Goal: Task Accomplishment & Management: Complete application form

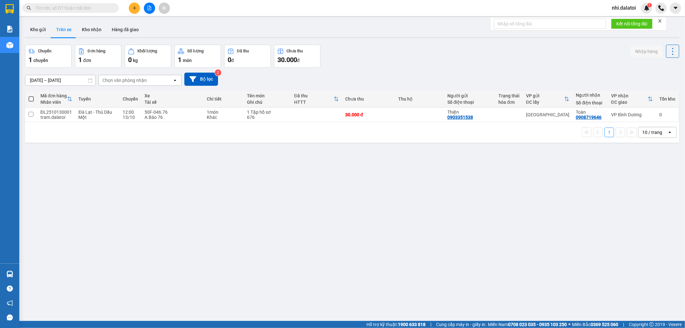
click at [130, 11] on button at bounding box center [134, 8] width 11 height 11
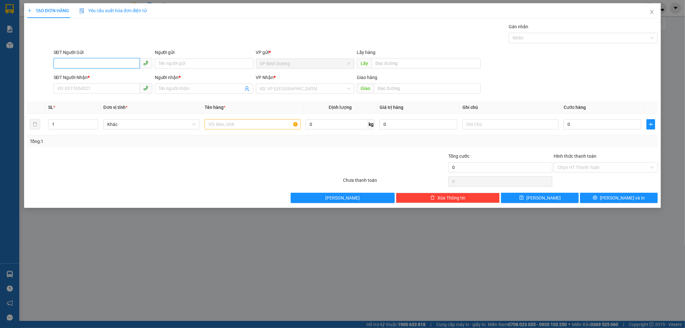
click at [120, 67] on input "SĐT Người Gửi" at bounding box center [97, 63] width 86 height 10
paste input "0938776610"
type input "0938776610"
click at [118, 77] on div "0938776610 - [GEOGRAPHIC_DATA]" at bounding box center [103, 76] width 91 height 7
type input "Quảng"
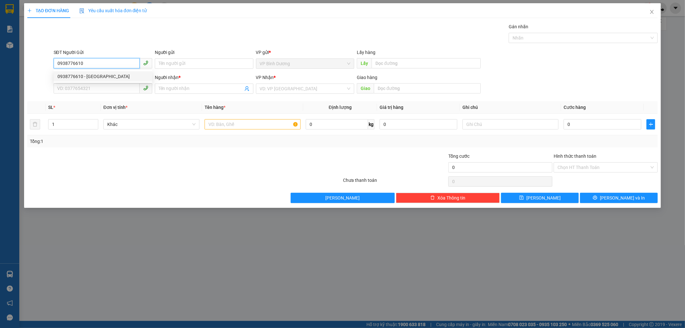
type input "0359567852"
type input "Bình"
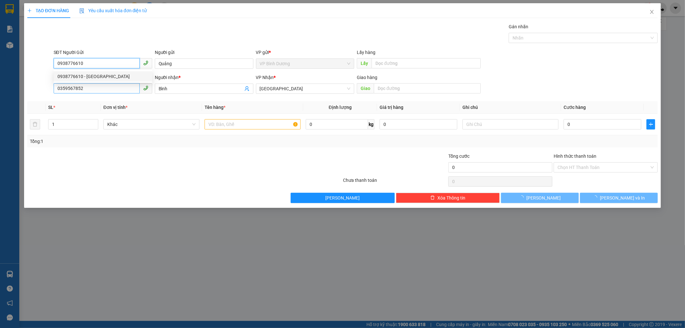
type input "150.000"
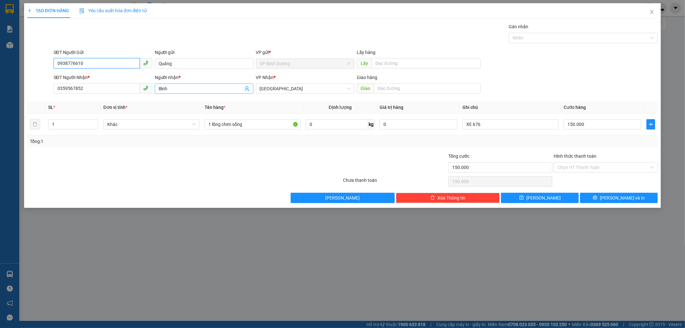
type input "0938776610"
drag, startPoint x: 183, startPoint y: 89, endPoint x: 18, endPoint y: 96, distance: 165.3
click at [27, 97] on div "Transit Pickup Surcharge Ids Transit Deliver Surcharge Ids Transit Deliver Surc…" at bounding box center [342, 113] width 631 height 180
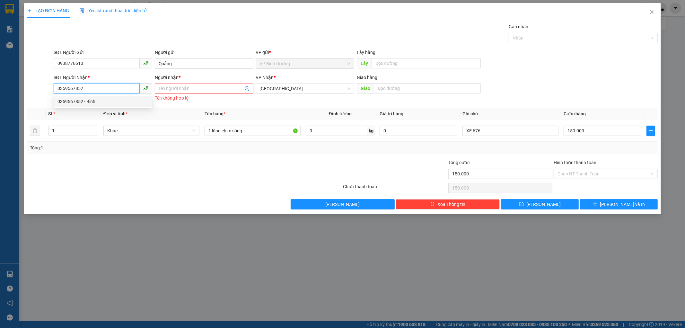
drag, startPoint x: 91, startPoint y: 87, endPoint x: 0, endPoint y: 98, distance: 91.9
click at [0, 104] on div "TẠO ĐƠN HÀNG Yêu cầu xuất hóa đơn điện tử Transit Pickup Surcharge Ids Transit …" at bounding box center [342, 164] width 685 height 328
click at [87, 83] on div "SĐT Người Nhận * VD: 0377654321" at bounding box center [103, 85] width 99 height 22
click at [82, 86] on input "SĐT Người Nhận *" at bounding box center [97, 88] width 86 height 10
click at [83, 86] on input "SĐT Người Nhận *" at bounding box center [97, 88] width 86 height 10
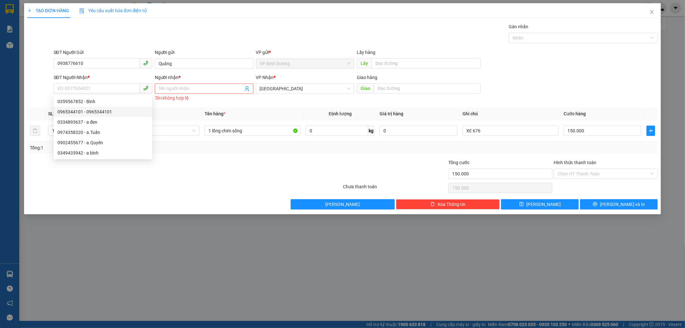
click at [343, 222] on div "TẠO ĐƠN HÀNG Yêu cầu xuất hóa đơn điện tử Transit Pickup Surcharge Ids Transit …" at bounding box center [342, 164] width 685 height 328
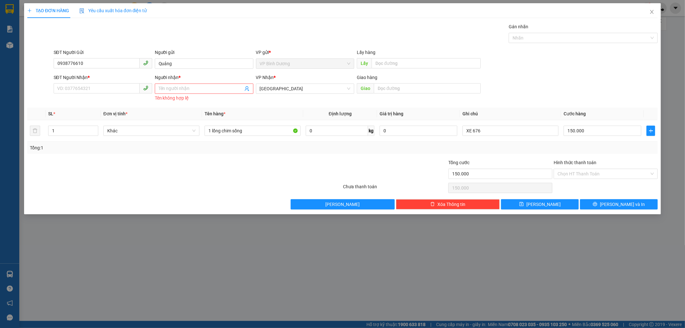
drag, startPoint x: 290, startPoint y: 170, endPoint x: 387, endPoint y: 179, distance: 97.7
click at [293, 170] on div at bounding box center [289, 170] width 105 height 22
click at [596, 153] on div "Tổng: 1" at bounding box center [342, 148] width 631 height 12
click at [251, 280] on div "TẠO ĐƠN HÀNG Yêu cầu xuất hóa đơn điện tử Transit Pickup Surcharge Ids Transit …" at bounding box center [342, 164] width 685 height 328
click at [413, 281] on div "TẠO ĐƠN HÀNG Yêu cầu xuất hóa đơn điện tử Transit Pickup Surcharge Ids Transit …" at bounding box center [342, 164] width 685 height 328
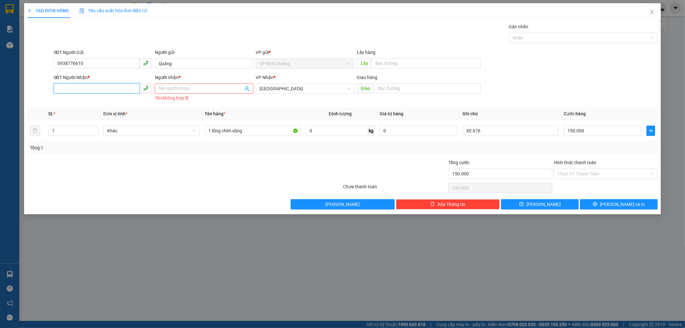
click at [126, 84] on input "SĐT Người Nhận *" at bounding box center [97, 88] width 86 height 10
type input "0376871049"
click at [163, 85] on input "Người nhận *" at bounding box center [201, 88] width 85 height 7
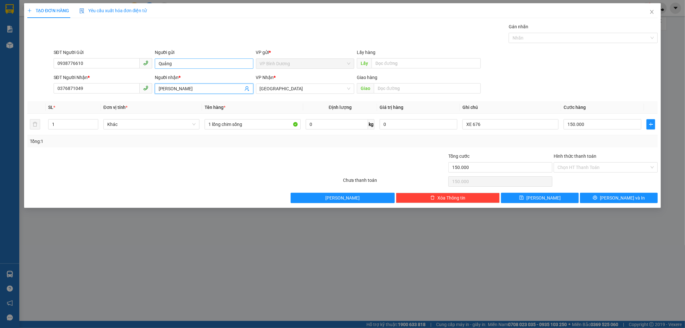
type input "[PERSON_NAME]"
click at [158, 66] on input "Quảng" at bounding box center [204, 63] width 99 height 10
type input "[PERSON_NAME]"
click at [494, 123] on input "XE 676" at bounding box center [511, 124] width 96 height 10
click at [598, 127] on input "150.000" at bounding box center [603, 124] width 78 height 10
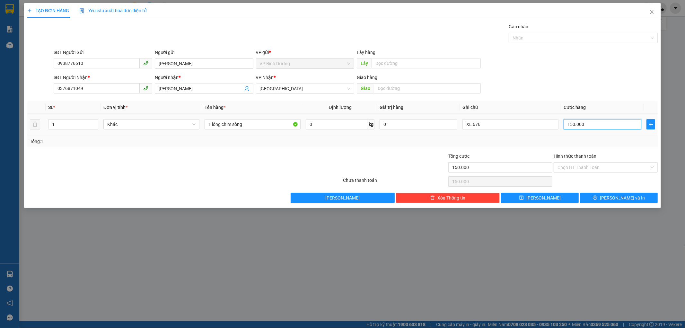
type input "1"
type input "10"
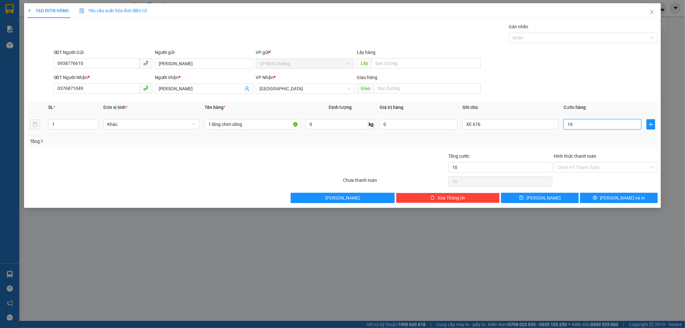
type input "100"
type input "1.000"
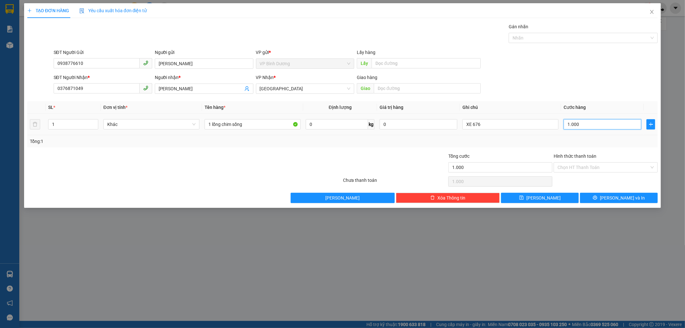
type input "10.000"
type input "100.000"
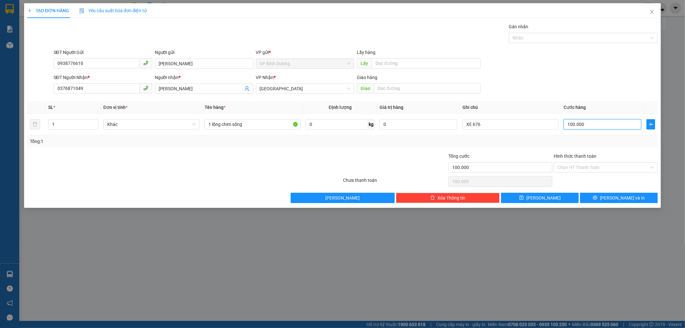
type input "100.000"
click at [400, 155] on div at bounding box center [395, 164] width 105 height 22
click at [481, 127] on input "XE 676" at bounding box center [511, 124] width 96 height 10
drag, startPoint x: 497, startPoint y: 121, endPoint x: 335, endPoint y: 138, distance: 163.5
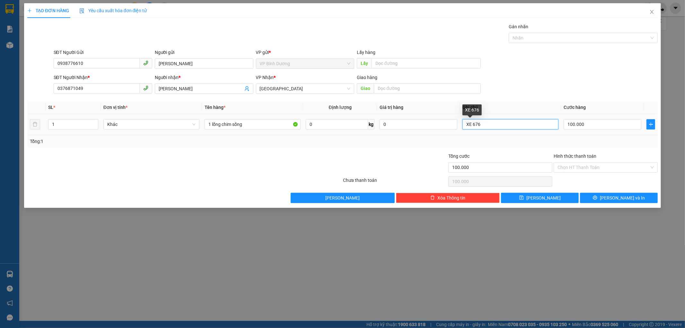
click at [362, 126] on tr "1 Khác 1 lồng chim sống 0 kg 0 XE 676 100.000" at bounding box center [342, 125] width 631 height 22
type input "xe 443"
click at [527, 140] on div "Tổng: 1" at bounding box center [343, 141] width 626 height 7
click at [601, 171] on input "Hình thức thanh toán" at bounding box center [604, 168] width 92 height 10
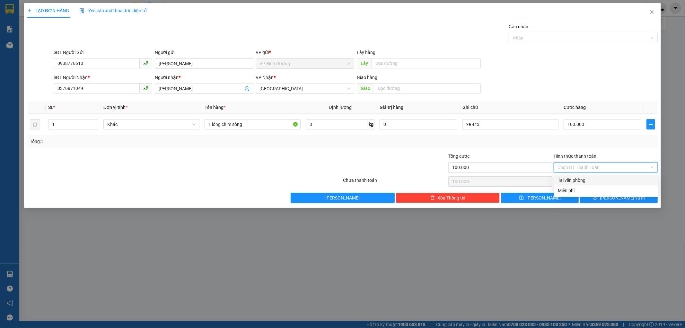
click at [331, 138] on div "Tổng: 1" at bounding box center [343, 141] width 626 height 7
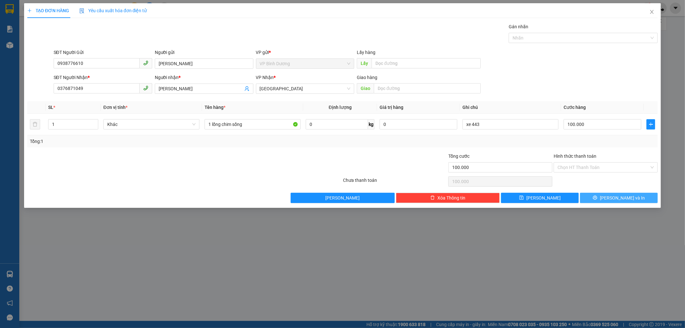
click at [622, 193] on button "[PERSON_NAME] và In" at bounding box center [619, 198] width 78 height 10
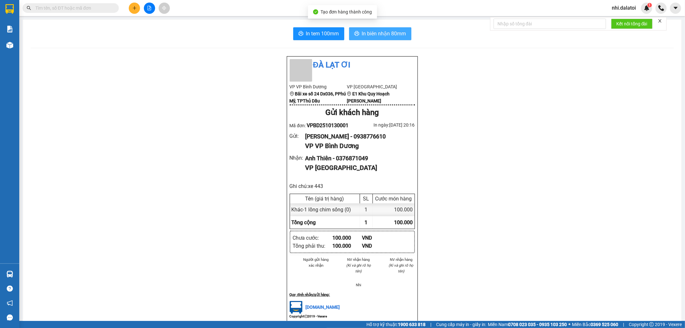
click at [390, 33] on span "In biên nhận 80mm" at bounding box center [384, 34] width 44 height 8
click at [361, 29] on button "In biên nhận 80mm" at bounding box center [380, 33] width 62 height 13
click at [314, 34] on span "In tem 100mm" at bounding box center [322, 34] width 33 height 8
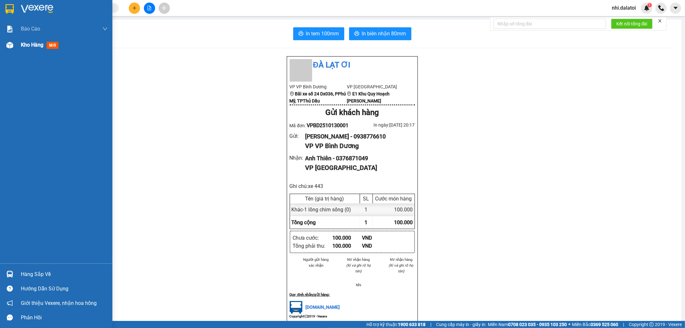
click at [9, 45] on img at bounding box center [9, 45] width 7 height 7
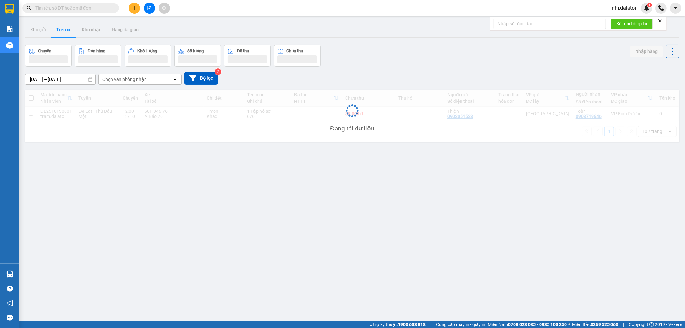
click at [203, 110] on div "Đang tải dữ liệu" at bounding box center [352, 116] width 655 height 52
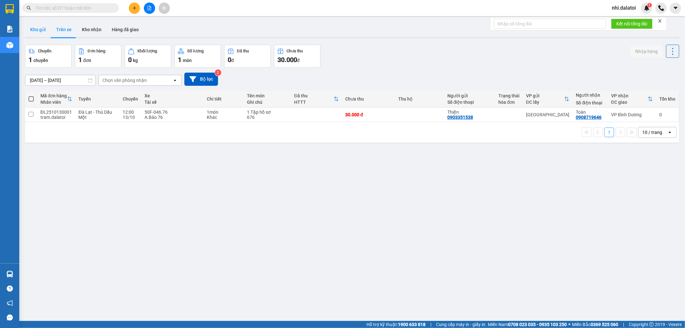
click at [39, 25] on button "Kho gửi" at bounding box center [38, 29] width 26 height 15
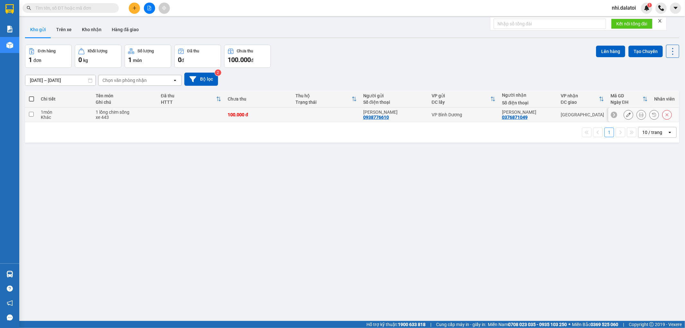
click at [253, 114] on div "100.000 đ" at bounding box center [258, 114] width 61 height 5
checkbox input "true"
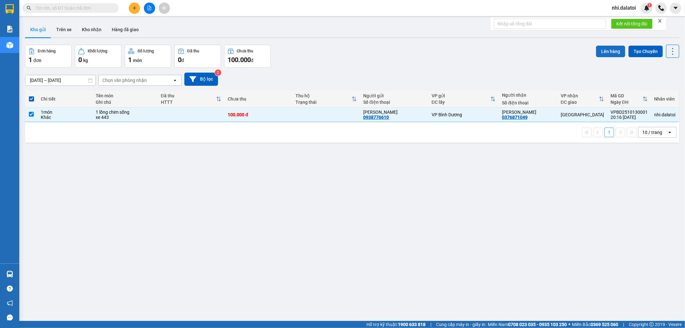
click at [613, 55] on button "Lên hàng" at bounding box center [610, 52] width 29 height 12
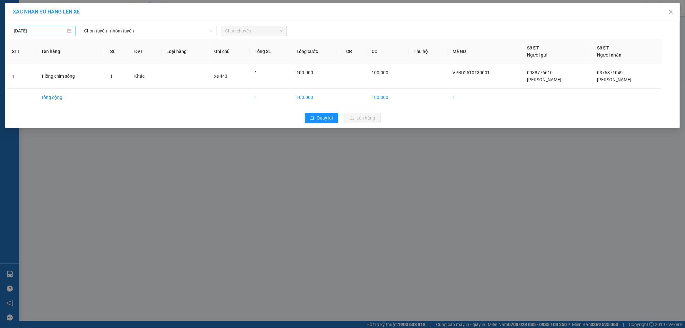
click at [31, 28] on body "Kết quả tìm kiếm ( 0 ) Bộ lọc No Data nhi.dalatoi 1 Báo cáo Báo cáo dòng tiền (…" at bounding box center [342, 164] width 685 height 328
type input "[DATE]"
click at [137, 27] on span "Chọn tuyến - nhóm tuyến" at bounding box center [149, 31] width 128 height 10
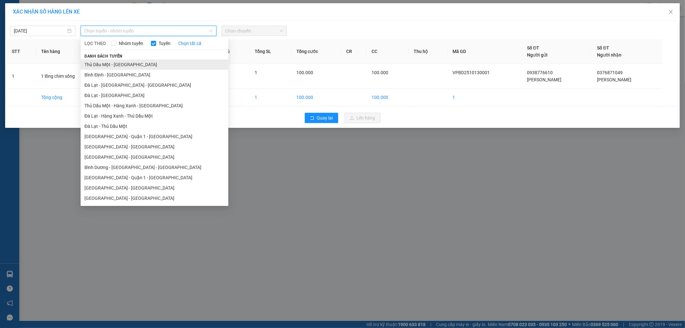
click at [127, 66] on li "Thủ Dầu Một - [GEOGRAPHIC_DATA]" at bounding box center [155, 64] width 148 height 10
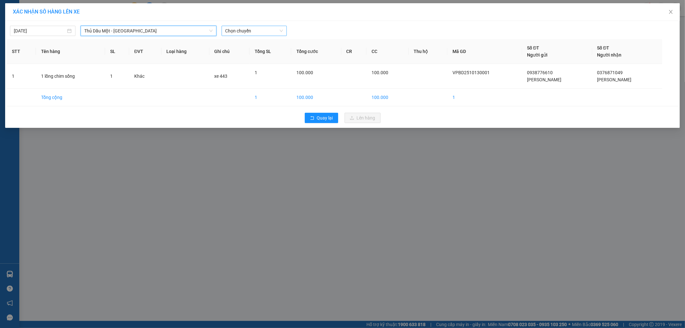
click at [247, 31] on span "Chọn chuyến" at bounding box center [255, 31] width 58 height 10
click at [250, 54] on div "22:25 - 50F-034.43" at bounding box center [251, 53] width 50 height 7
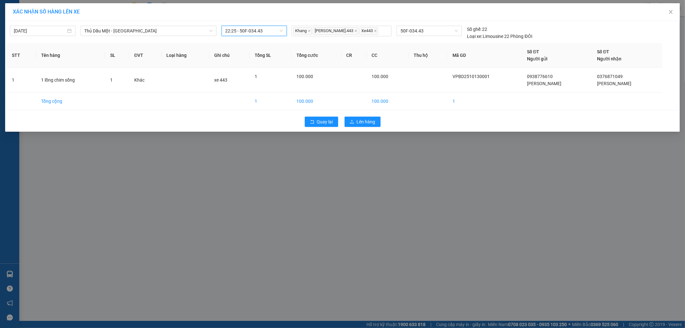
click at [364, 116] on div "Quay lại Lên hàng" at bounding box center [343, 121] width 672 height 17
click at [361, 120] on span "Lên hàng" at bounding box center [366, 121] width 19 height 7
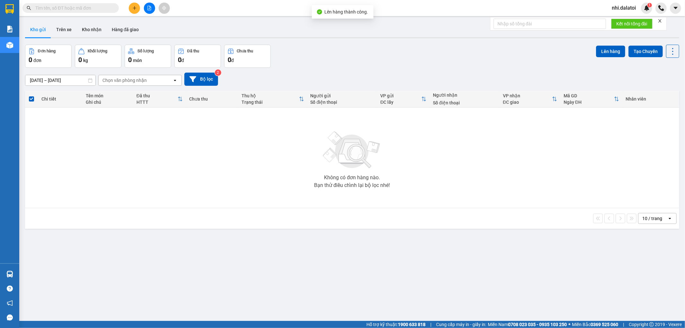
click at [241, 163] on div "Không có đơn hàng nào. Bạn thử điều chỉnh lại bộ lọc nhé!" at bounding box center [352, 158] width 648 height 96
click at [71, 28] on button "Trên xe" at bounding box center [64, 29] width 26 height 15
